Goal: Find specific page/section: Find specific page/section

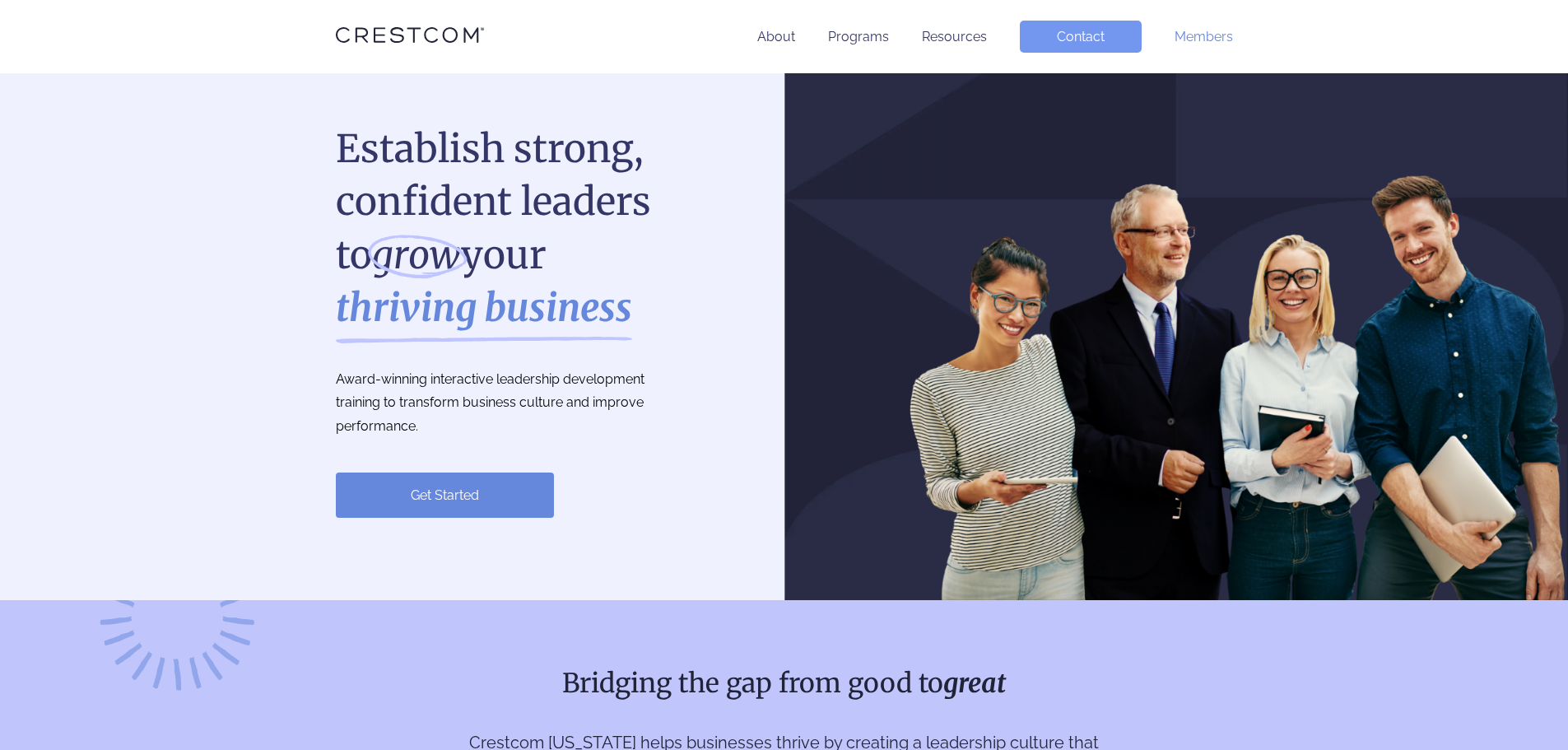
click at [1209, 38] on link "Members" at bounding box center [1204, 36] width 59 height 16
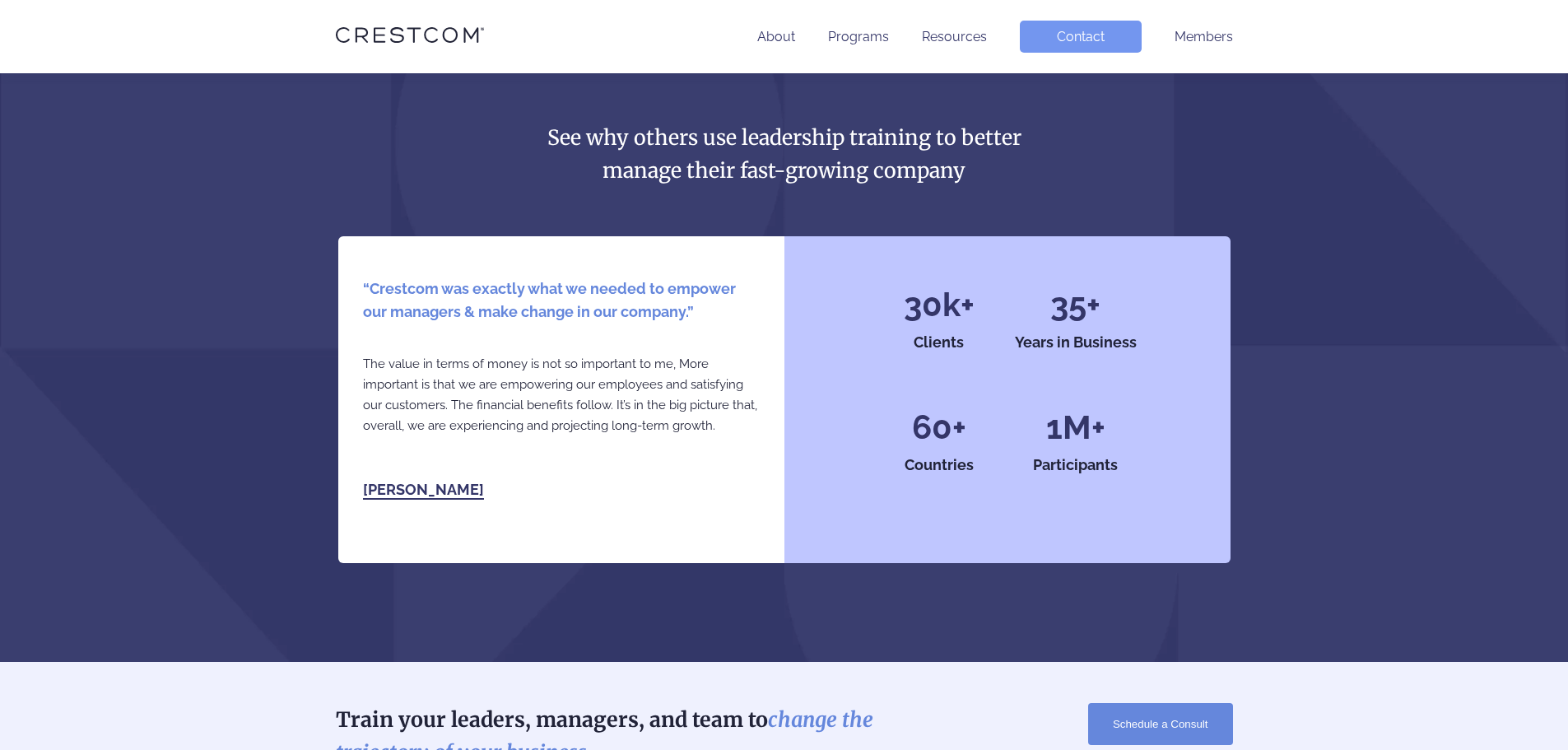
scroll to position [3666, 0]
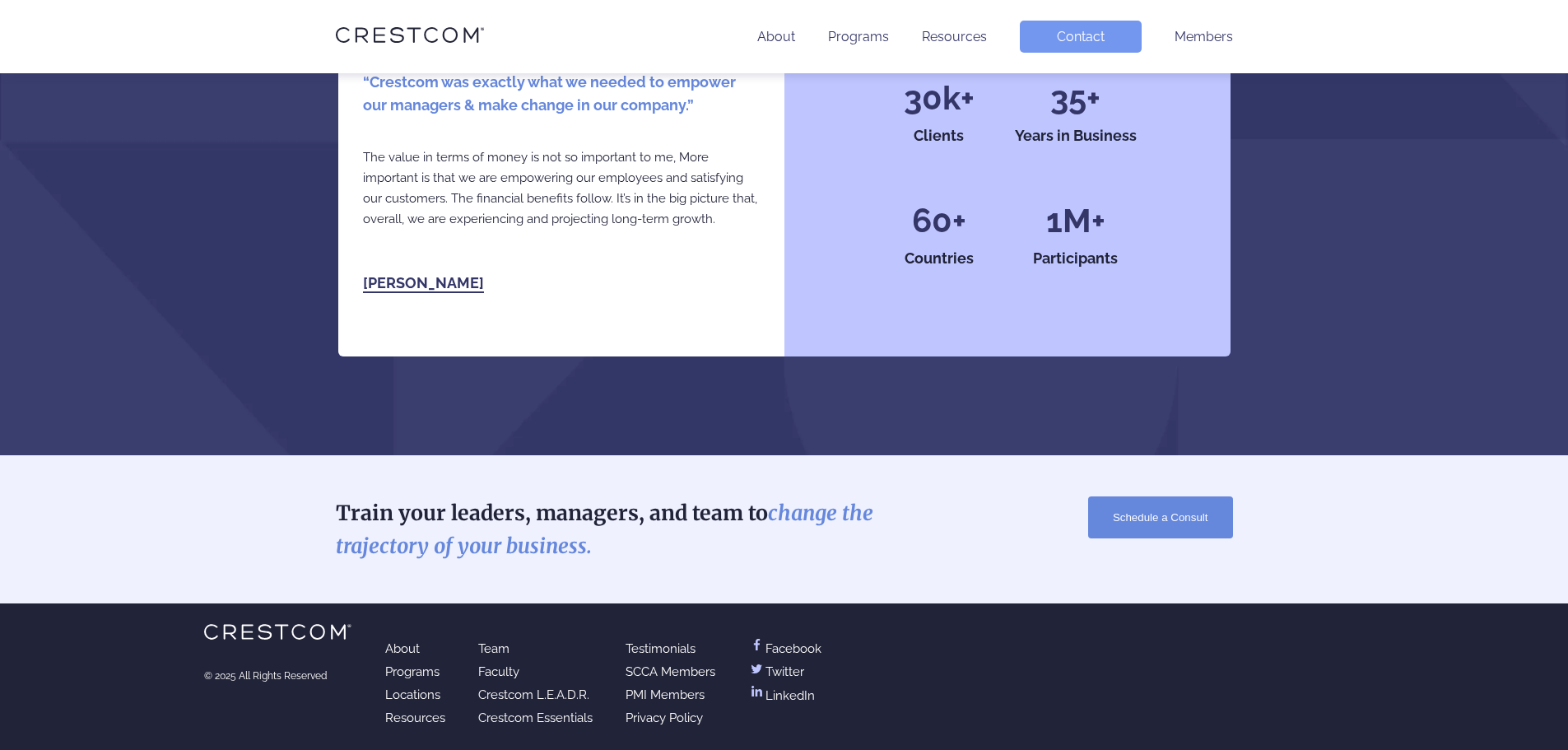
click at [485, 648] on link "Team" at bounding box center [494, 648] width 31 height 15
